Goal: Task Accomplishment & Management: Use online tool/utility

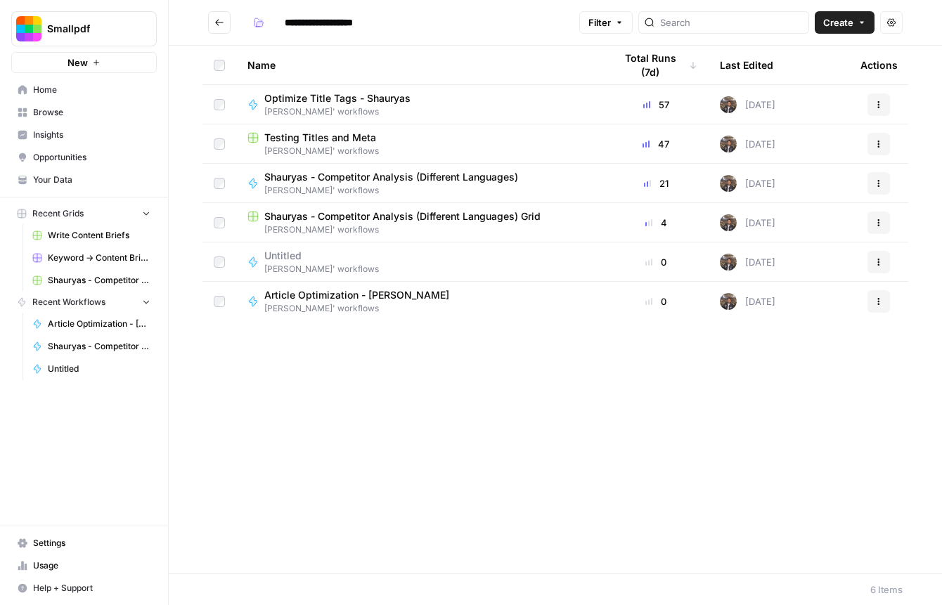
click at [79, 100] on link "Home" at bounding box center [84, 90] width 146 height 22
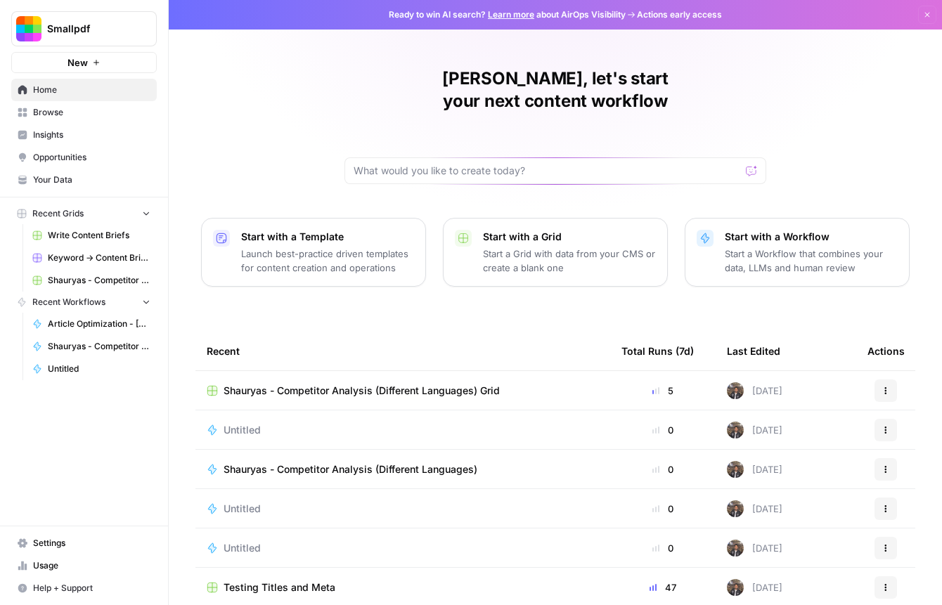
click at [326, 463] on span "Shauryas - Competitor Analysis (Different Languages)" at bounding box center [351, 470] width 254 height 14
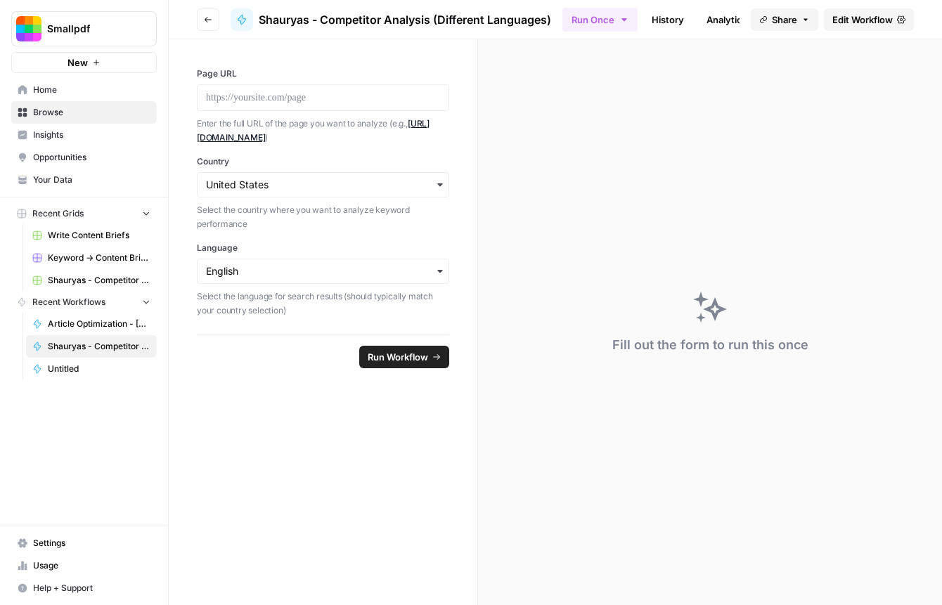
click at [860, 32] on header "Go back Shauryas - Competitor Analysis (Different Languages) Run Once History A…" at bounding box center [555, 19] width 773 height 39
click at [860, 24] on span "Edit Workflow" at bounding box center [862, 20] width 60 height 14
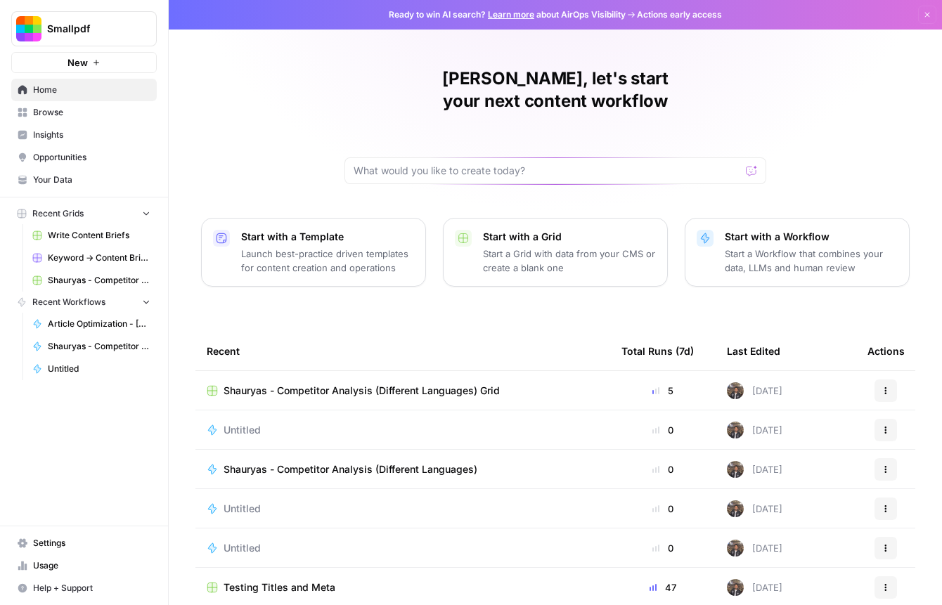
click at [353, 384] on span "Shauryas - Competitor Analysis (Different Languages) Grid" at bounding box center [362, 391] width 276 height 14
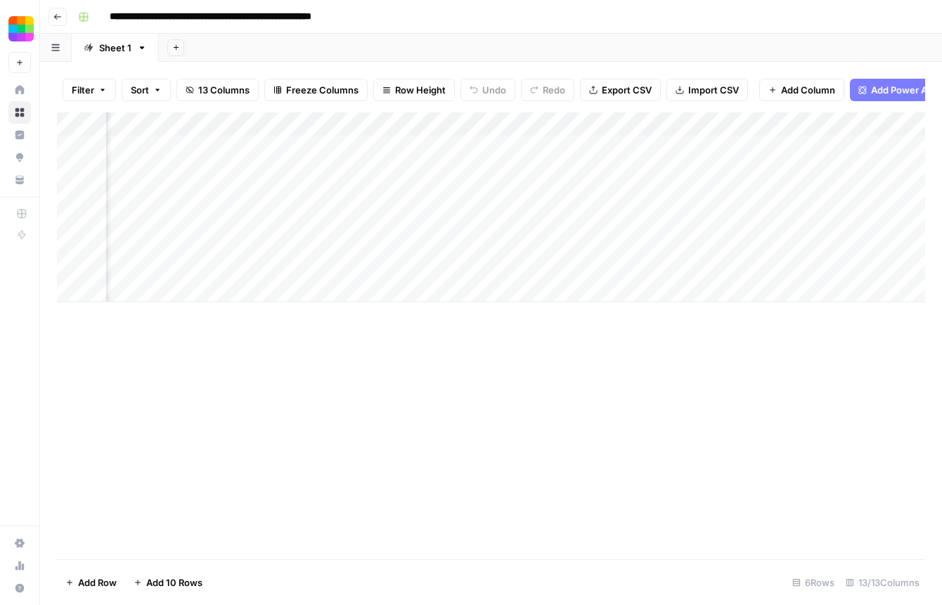
scroll to position [0, 1155]
click at [678, 143] on div "Add Column" at bounding box center [491, 207] width 868 height 190
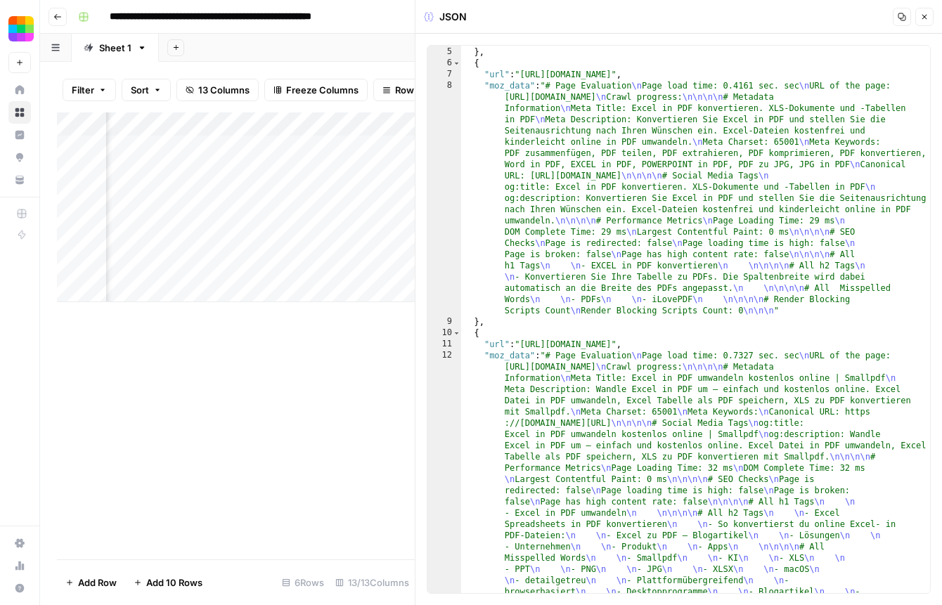
scroll to position [375, 0]
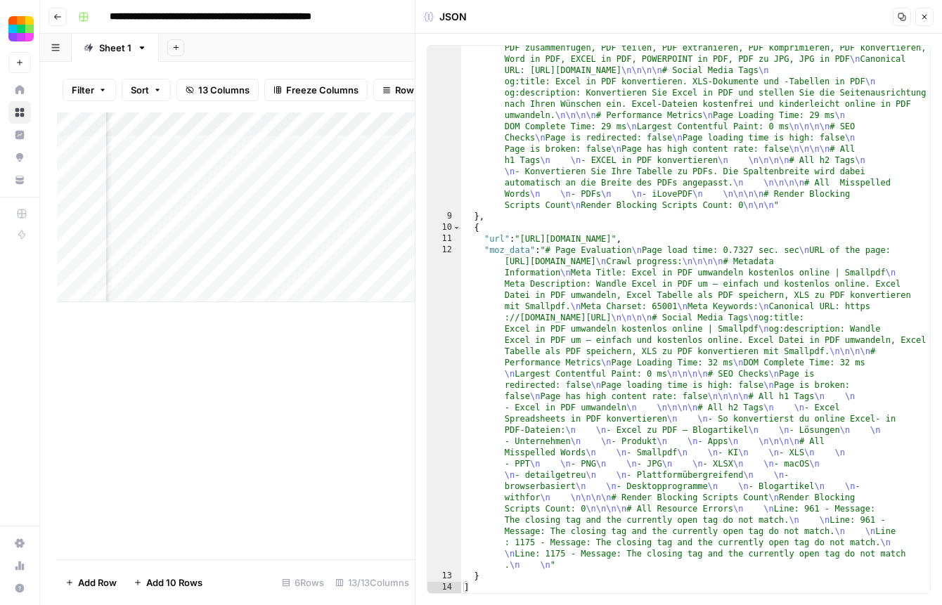
click at [382, 337] on div "Add Column" at bounding box center [236, 335] width 358 height 447
click at [926, 22] on button "Close" at bounding box center [924, 17] width 18 height 18
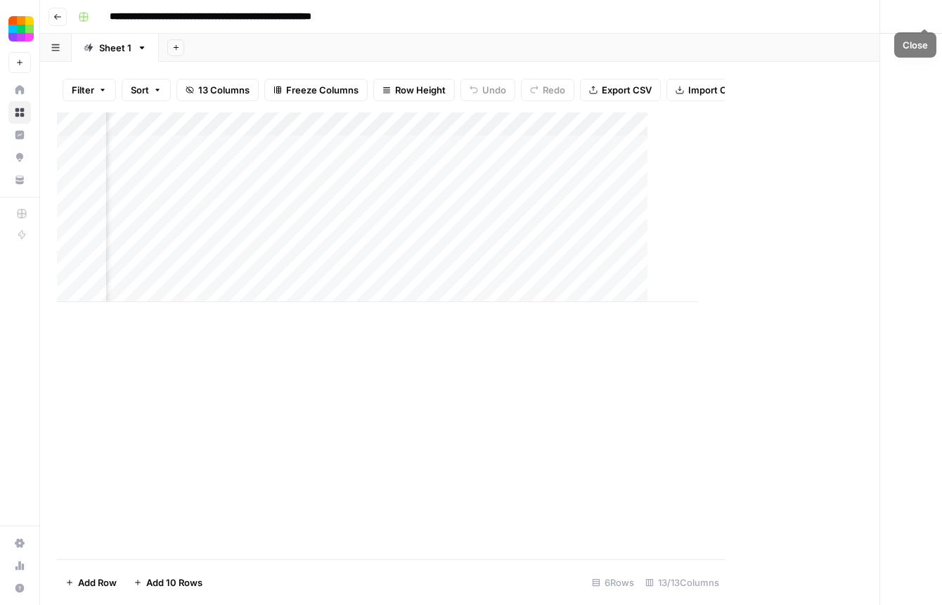
scroll to position [0, 1138]
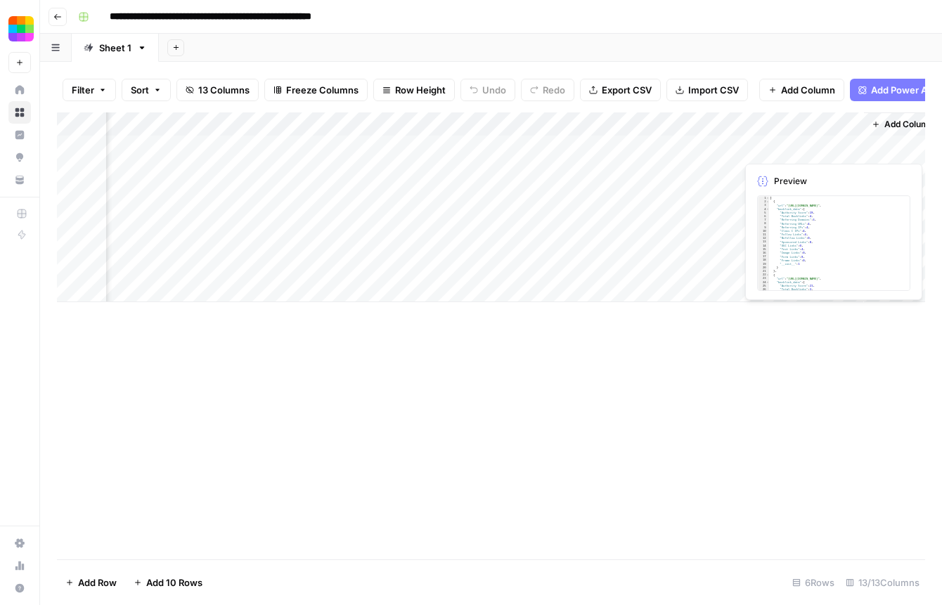
click at [793, 150] on div "Add Column" at bounding box center [491, 207] width 868 height 190
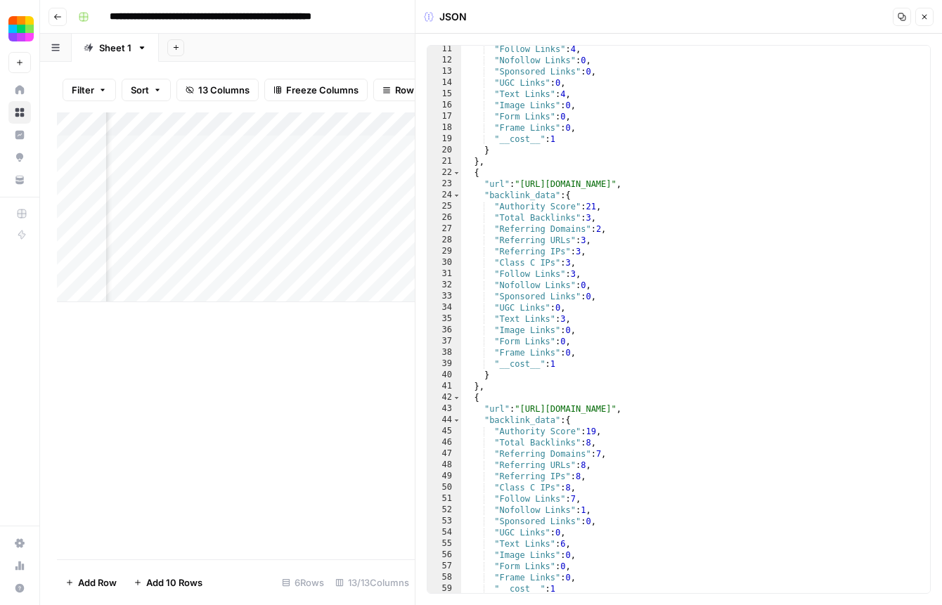
scroll to position [150, 0]
